Goal: Obtain resource: Download file/media

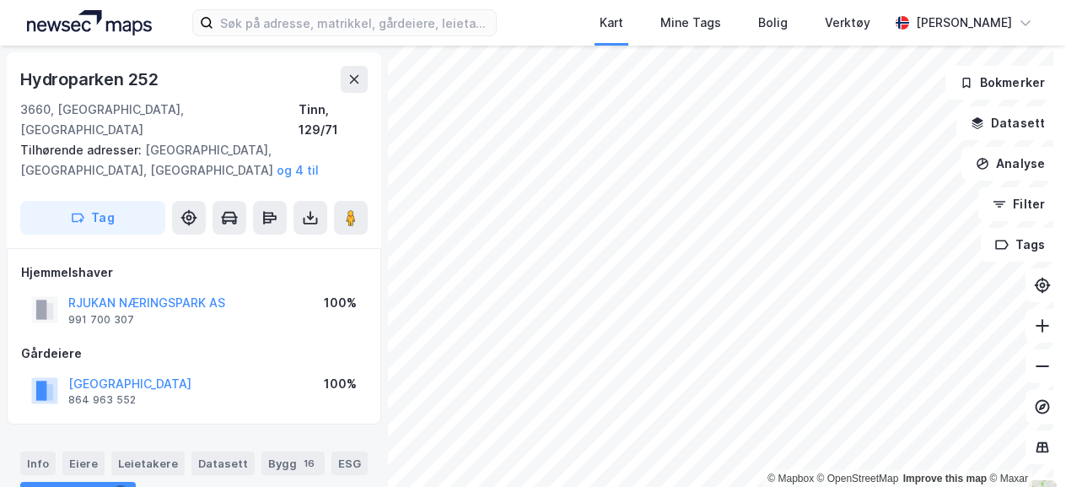
click at [62, 19] on img at bounding box center [89, 22] width 125 height 25
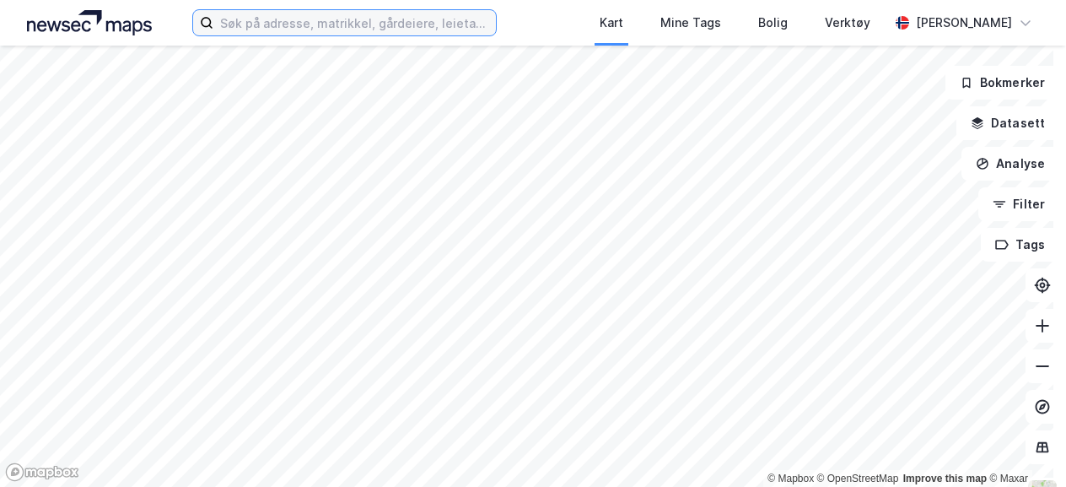
click at [305, 30] on input at bounding box center [354, 22] width 283 height 25
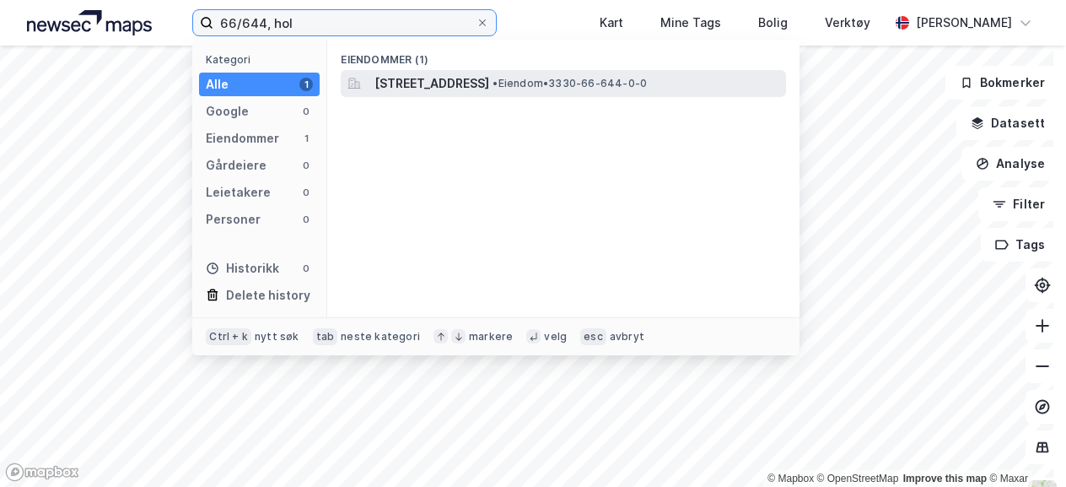
type input "66/644, hol"
click at [455, 80] on span "[STREET_ADDRESS]" at bounding box center [431, 83] width 115 height 20
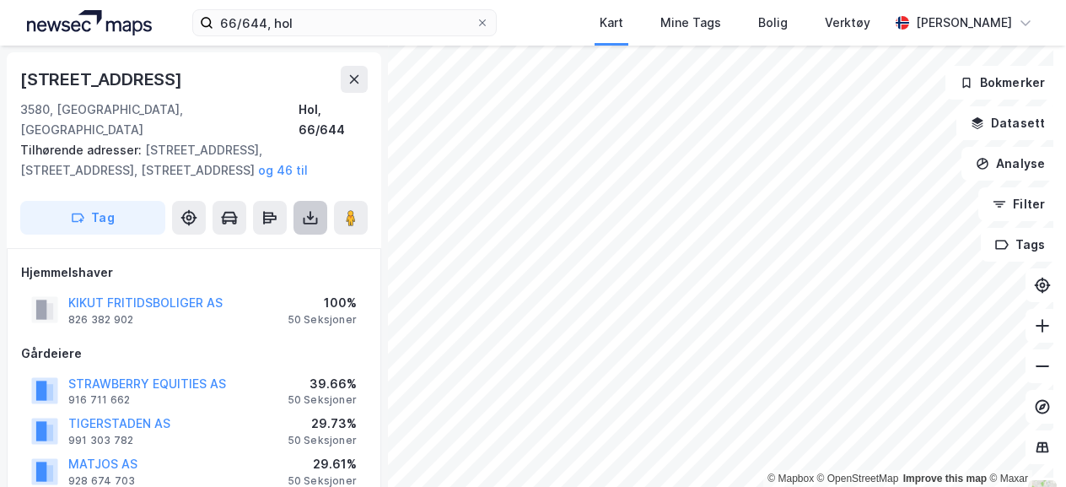
click at [320, 201] on button at bounding box center [310, 218] width 34 height 34
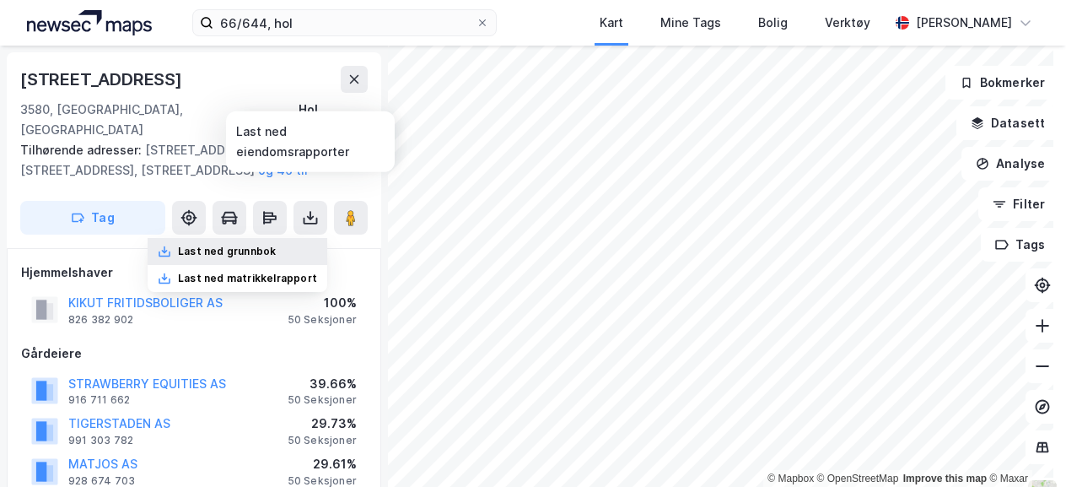
click at [266, 245] on div "Last ned grunnbok" at bounding box center [227, 251] width 98 height 13
